Goal: Task Accomplishment & Management: Use online tool/utility

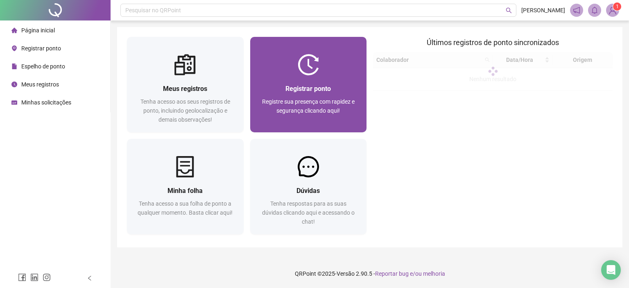
click at [321, 96] on div "Registrar ponto Registre sua presença com rapidez e segurança clicando aqui!" at bounding box center [308, 103] width 97 height 41
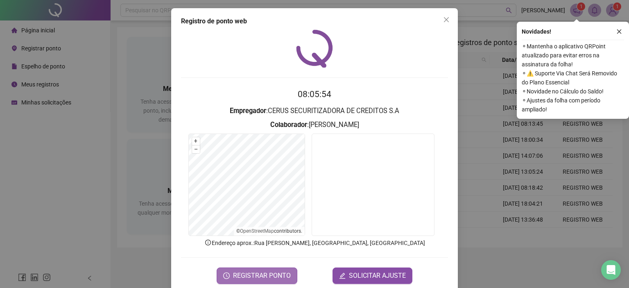
click at [241, 277] on span "REGISTRAR PONTO" at bounding box center [262, 275] width 58 height 10
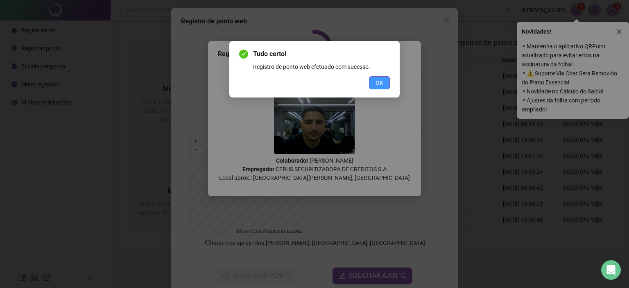
click at [382, 77] on button "OK" at bounding box center [379, 82] width 21 height 13
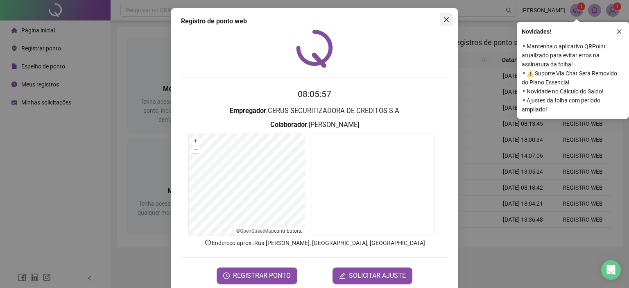
click at [443, 19] on icon "close" at bounding box center [446, 19] width 7 height 7
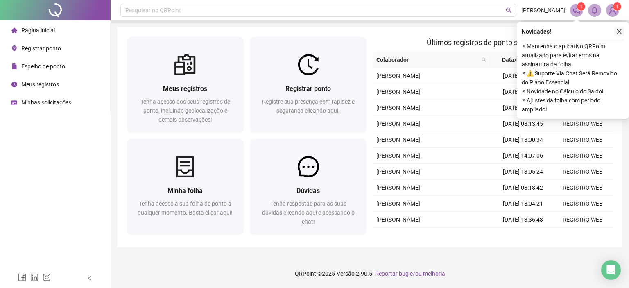
click at [617, 33] on icon "close" at bounding box center [619, 32] width 6 height 6
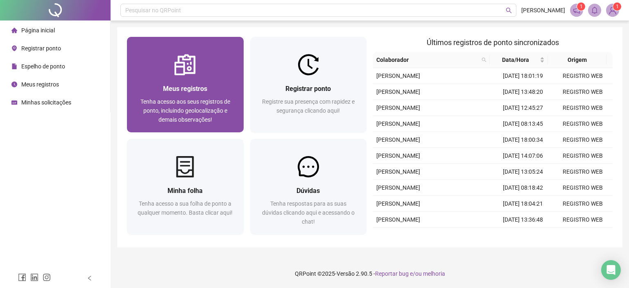
click at [172, 86] on span "Meus registros" at bounding box center [185, 89] width 44 height 8
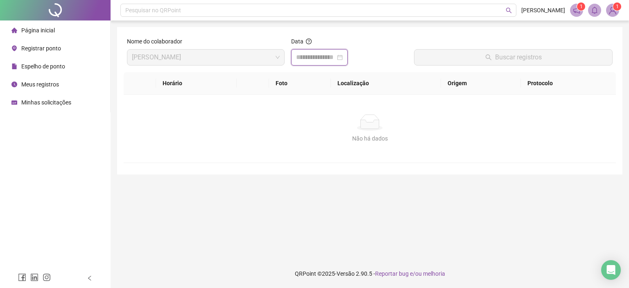
click at [335, 55] on input at bounding box center [315, 57] width 39 height 10
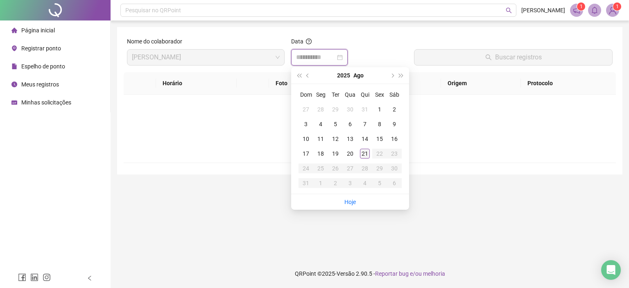
type input "**********"
click at [370, 155] on td "21" at bounding box center [364, 153] width 15 height 15
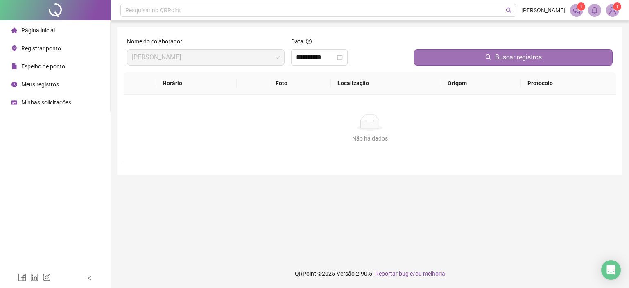
click at [470, 60] on button "Buscar registros" at bounding box center [513, 57] width 198 height 16
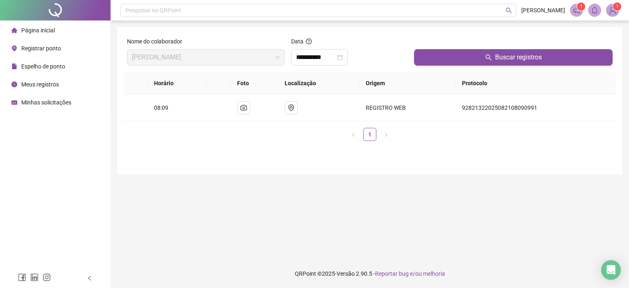
click at [203, 163] on div "**********" at bounding box center [369, 100] width 505 height 147
